Goal: Task Accomplishment & Management: Use online tool/utility

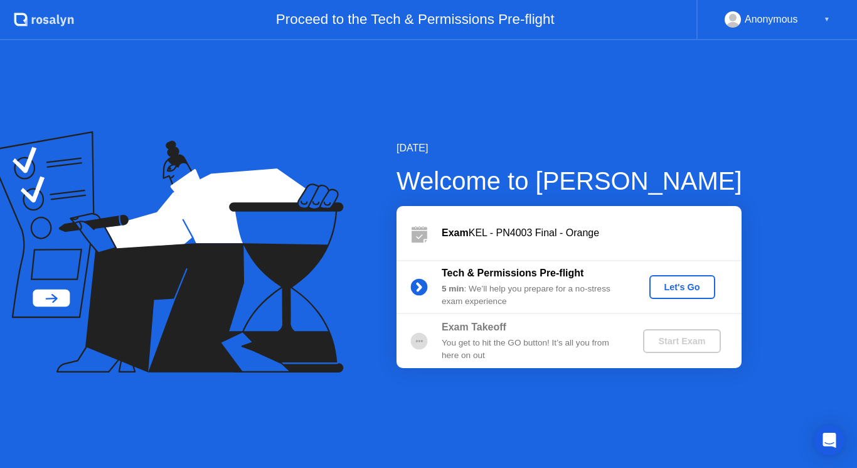
click at [665, 296] on button "Let's Go" at bounding box center [683, 287] width 66 height 24
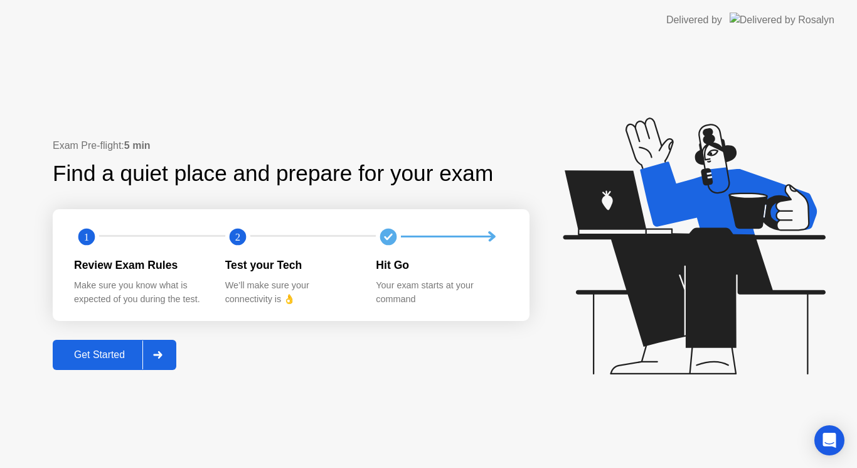
click at [99, 351] on div "Get Started" at bounding box center [99, 354] width 86 height 11
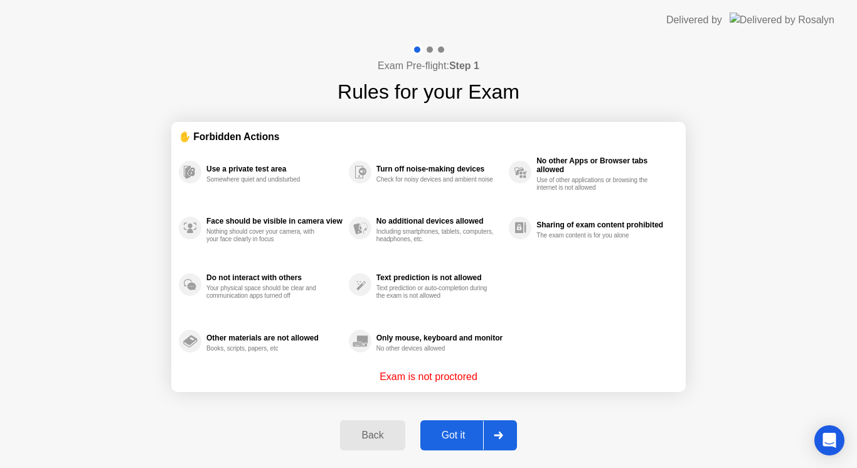
click at [454, 431] on div "Got it" at bounding box center [453, 434] width 59 height 11
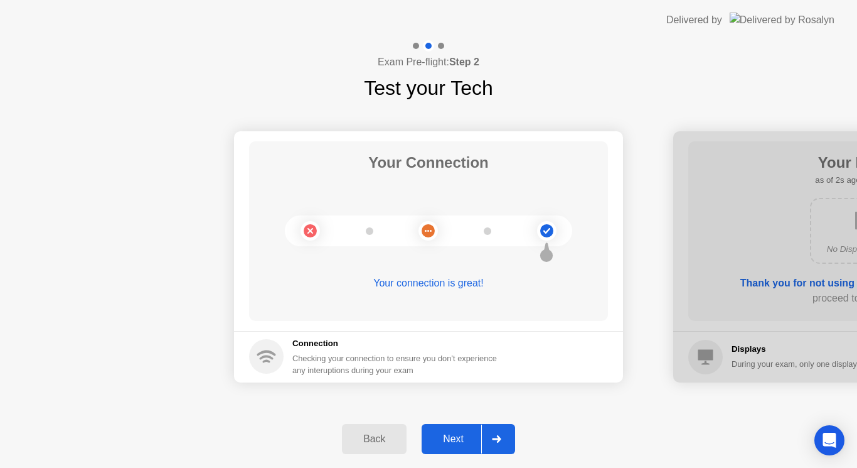
click at [458, 434] on div "Next" at bounding box center [453, 438] width 56 height 11
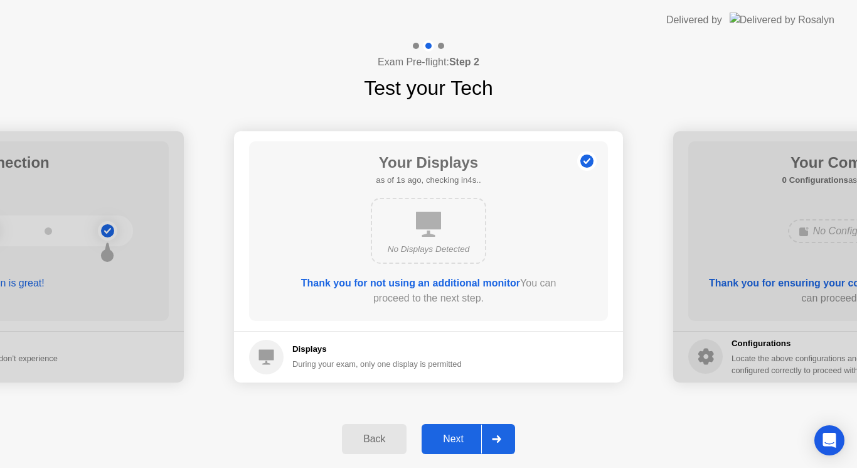
click at [458, 434] on div "Next" at bounding box center [453, 438] width 56 height 11
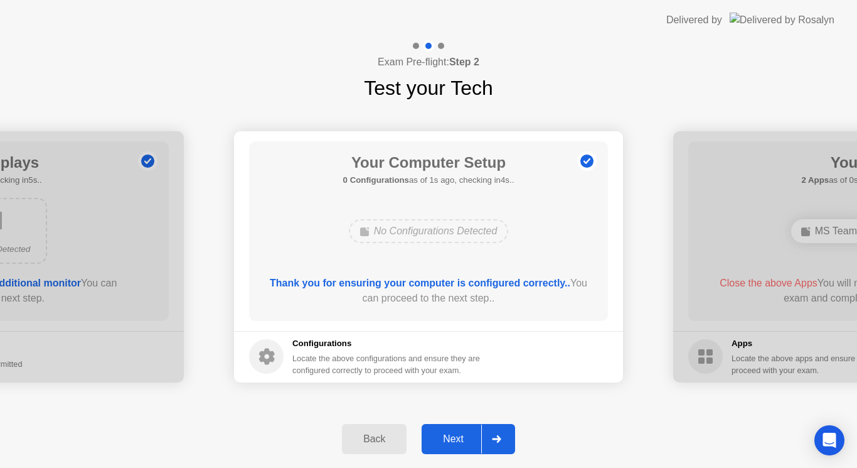
click at [458, 434] on div "Next" at bounding box center [453, 438] width 56 height 11
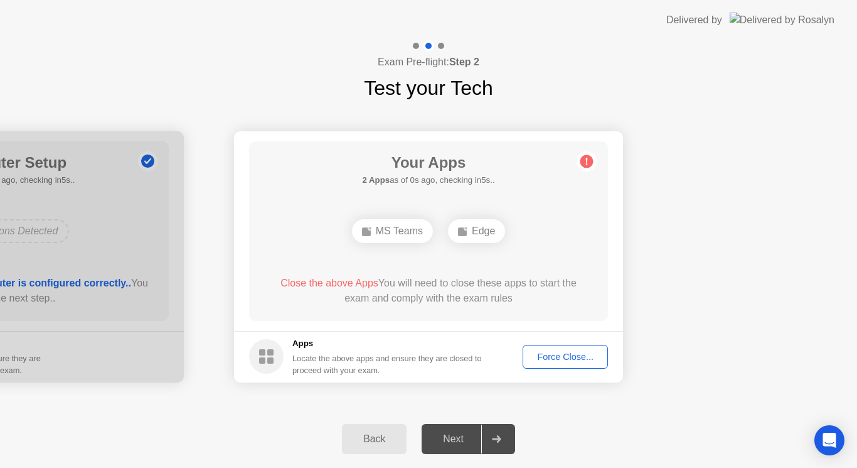
click at [547, 361] on div "Force Close..." at bounding box center [565, 356] width 77 height 10
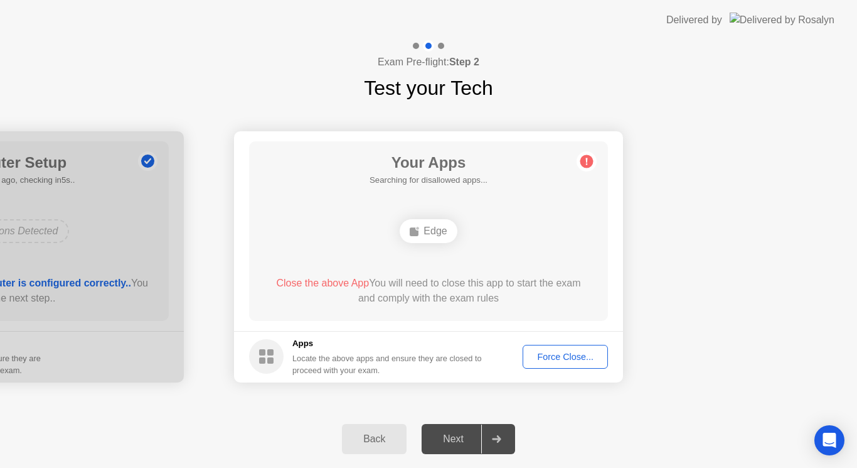
click at [578, 353] on div "Force Close..." at bounding box center [565, 356] width 77 height 10
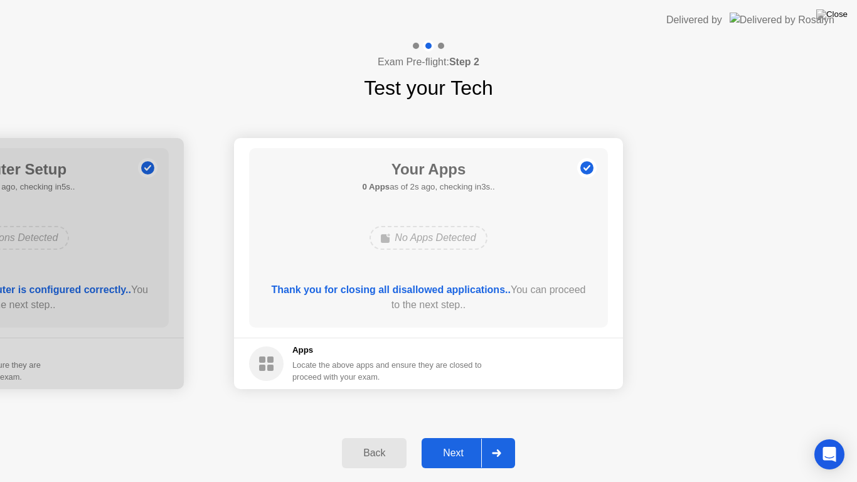
click at [453, 457] on div "Next" at bounding box center [453, 452] width 56 height 11
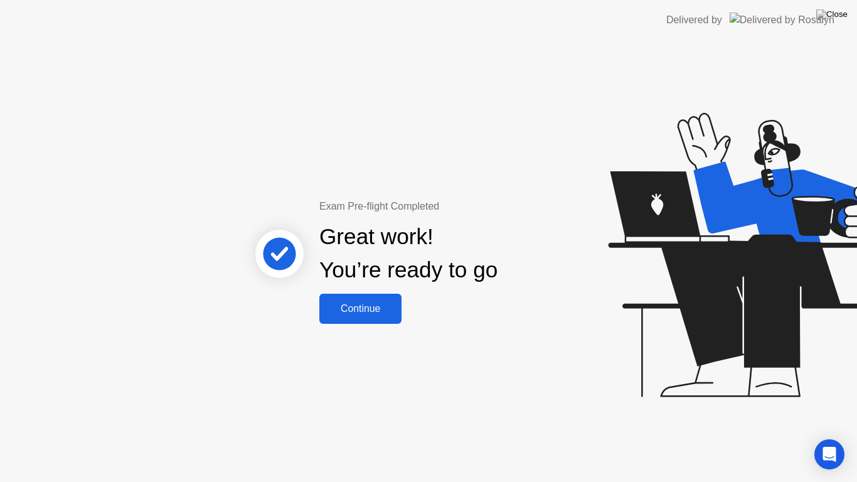
click at [372, 300] on button "Continue" at bounding box center [360, 309] width 82 height 30
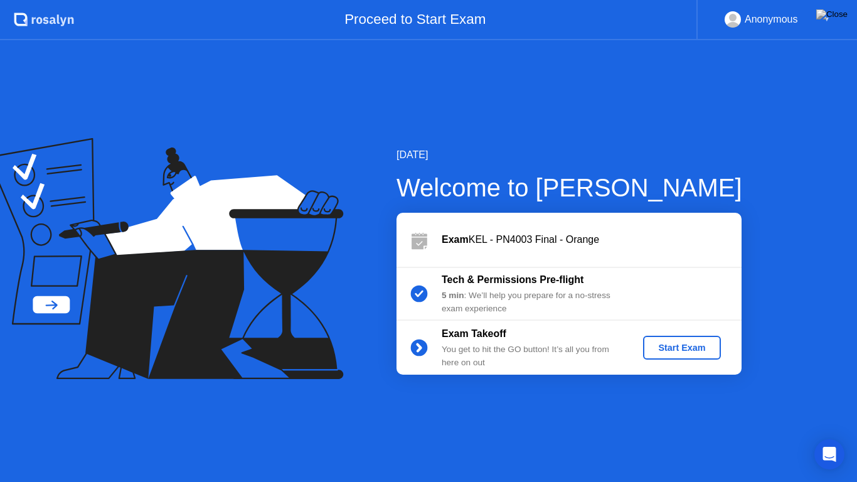
click at [687, 345] on div "Start Exam" at bounding box center [681, 348] width 67 height 10
